Goal: Task Accomplishment & Management: Manage account settings

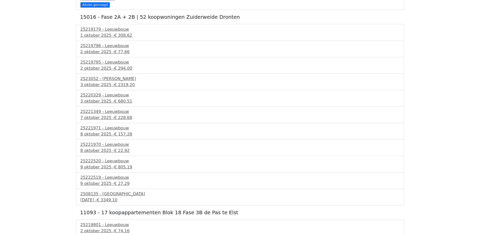
scroll to position [910, 0]
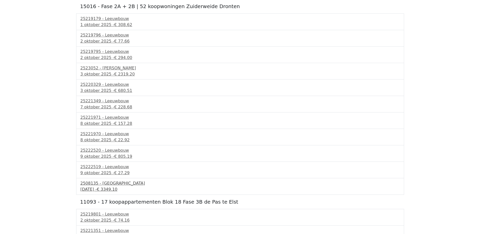
click at [117, 187] on span "€ 3349.10" at bounding box center [107, 189] width 20 height 5
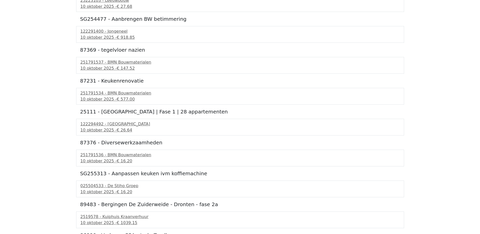
scroll to position [2655, 0]
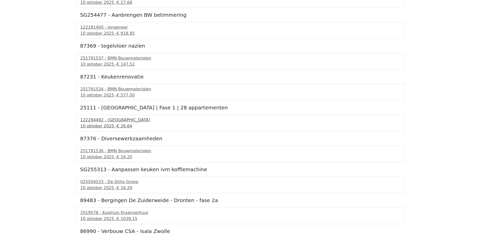
click at [117, 123] on span "€ 26.64" at bounding box center [124, 125] width 15 height 5
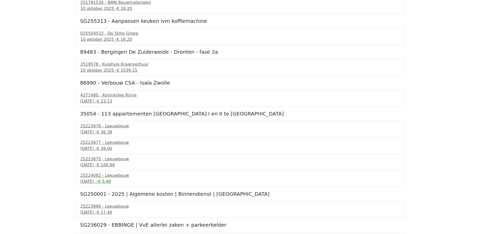
scroll to position [2848, 0]
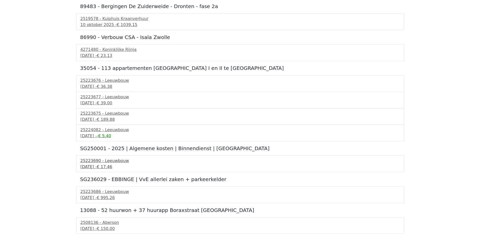
click at [112, 165] on span "€ 17.46" at bounding box center [104, 166] width 15 height 5
click at [105, 222] on div "2508136 - Aberson" at bounding box center [239, 222] width 319 height 6
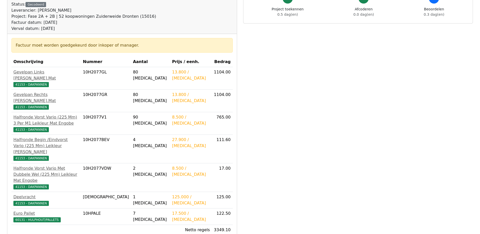
scroll to position [76, 0]
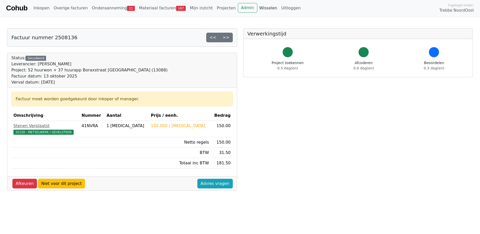
click at [257, 11] on link "Wisselen" at bounding box center [268, 8] width 22 height 10
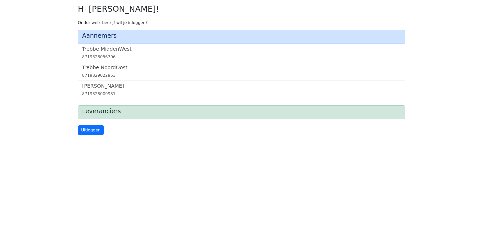
click at [112, 74] on div "8719329022953" at bounding box center [241, 75] width 319 height 6
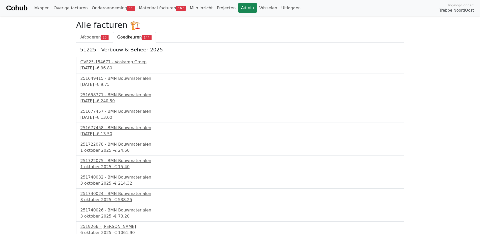
click at [238, 7] on link "Admin" at bounding box center [247, 8] width 19 height 10
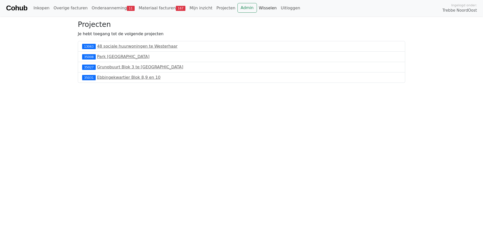
click at [257, 8] on link "Wisselen" at bounding box center [268, 8] width 22 height 10
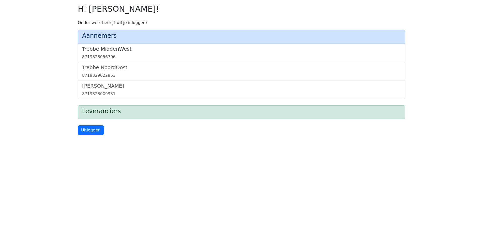
click at [122, 51] on h5 "Trebbe MiddenWest" at bounding box center [241, 49] width 319 height 6
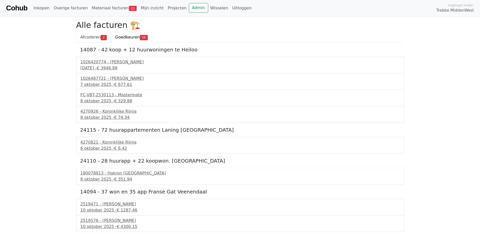
click at [86, 37] on span "Afcoderen" at bounding box center [90, 37] width 20 height 5
